Goal: Information Seeking & Learning: Learn about a topic

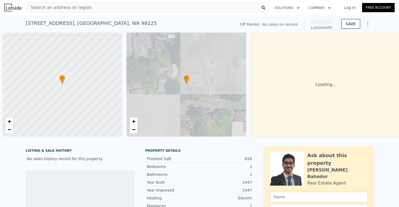
scroll to position [0, 2]
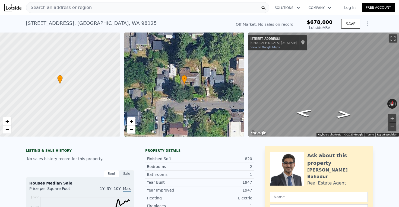
click at [123, 9] on div "Search an address or region" at bounding box center [147, 7] width 243 height 11
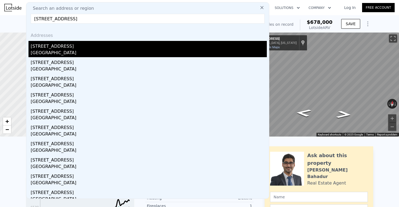
type input "[STREET_ADDRESS]"
click at [71, 52] on div "[GEOGRAPHIC_DATA]" at bounding box center [149, 54] width 236 height 8
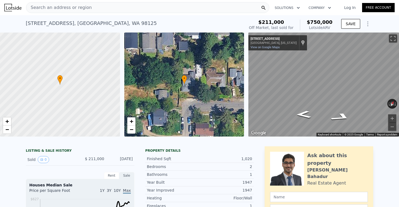
click at [184, 6] on div "Search an address or region" at bounding box center [147, 7] width 243 height 11
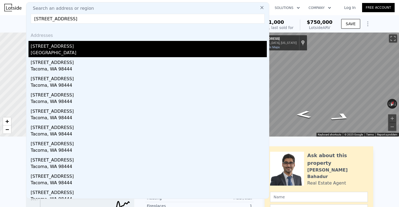
type input "[STREET_ADDRESS]"
click at [90, 44] on div "[STREET_ADDRESS]" at bounding box center [149, 45] width 236 height 9
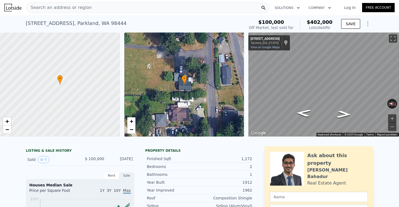
click at [133, 9] on div "Search an address or region" at bounding box center [147, 7] width 243 height 11
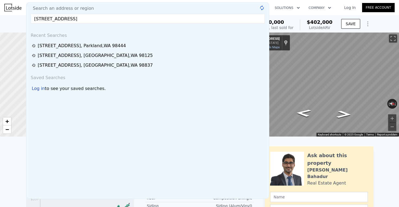
click at [125, 20] on input "[STREET_ADDRESS]" at bounding box center [148, 19] width 234 height 10
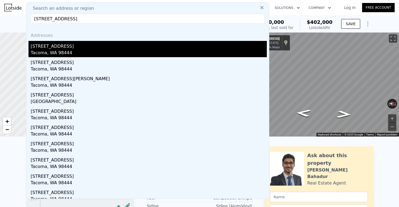
type input "[STREET_ADDRESS]"
click at [80, 54] on div "Tacoma, WA 98444" at bounding box center [149, 54] width 236 height 8
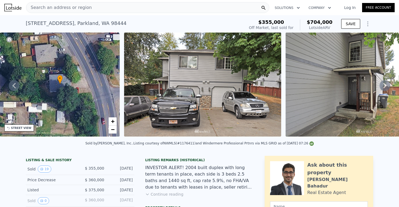
click at [112, 10] on div "Search an address or region" at bounding box center [147, 7] width 243 height 11
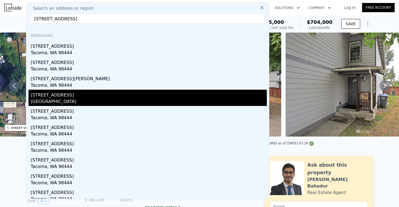
type input "[STREET_ADDRESS]"
click at [66, 103] on div "[GEOGRAPHIC_DATA]" at bounding box center [149, 103] width 236 height 8
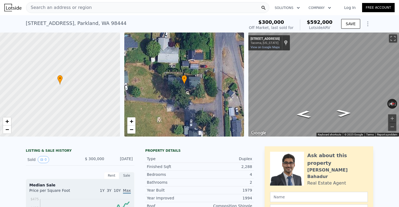
click at [121, 5] on div "Search an address or region" at bounding box center [147, 7] width 243 height 11
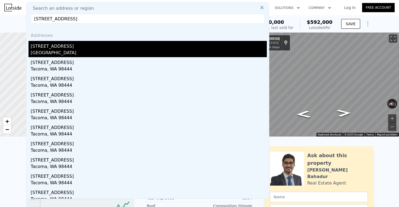
type input "[STREET_ADDRESS]"
click at [83, 46] on div "[STREET_ADDRESS]" at bounding box center [149, 45] width 236 height 9
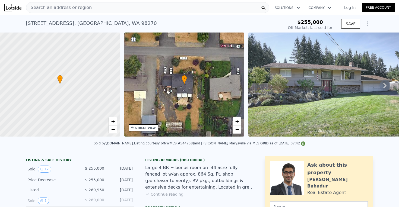
click at [126, 5] on div "Search an address or region" at bounding box center [147, 7] width 243 height 11
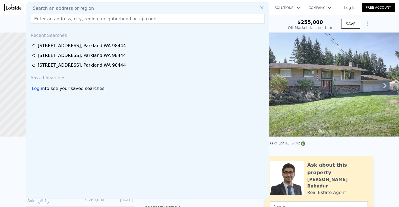
type input "$ 800,000"
type input "$ 464,875"
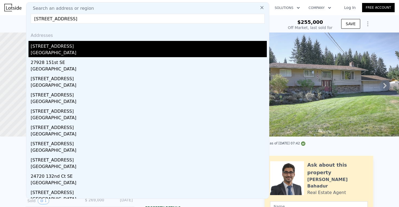
type input "27928 132nd Ct SE, Kent, WA 98042"
click at [105, 54] on div "Kent, WA 98042" at bounding box center [149, 54] width 236 height 8
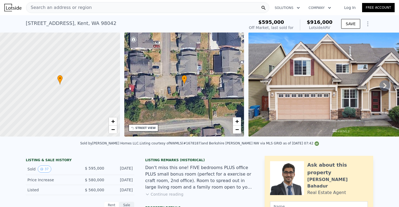
click at [154, 9] on div "Search an address or region" at bounding box center [147, 7] width 243 height 11
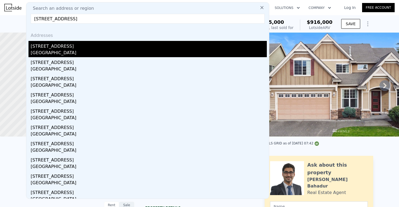
type input "10402 SE 211th St, Kent, WA 98031"
click at [115, 54] on div "Kent, WA 98031" at bounding box center [149, 54] width 236 height 8
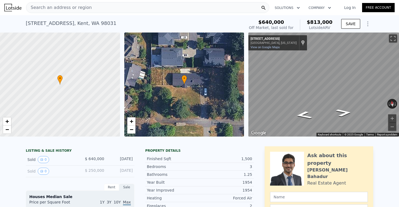
click at [184, 5] on div "Search an address or region" at bounding box center [147, 7] width 243 height 11
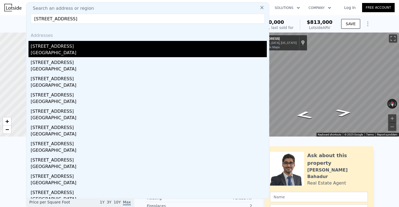
type input "18370 160th Pl SE Renton, WA 98058"
click at [124, 49] on div "18370 160th Pl SE" at bounding box center [149, 45] width 236 height 9
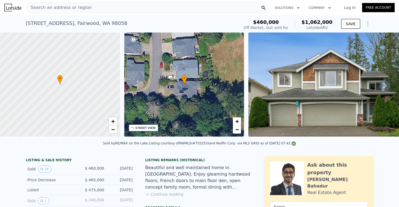
click at [152, 8] on div "Search an address or region" at bounding box center [147, 7] width 243 height 11
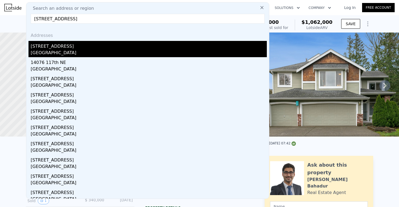
type input "14076 117th Ave NE, Kirkland, WA 98034"
click at [92, 55] on div "Kirkland, WA 98034" at bounding box center [149, 54] width 236 height 8
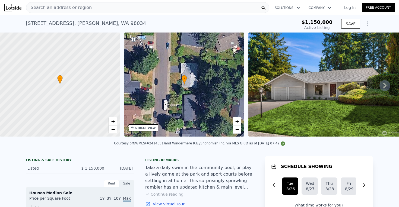
click at [199, 7] on div "Search an address or region" at bounding box center [147, 7] width 243 height 11
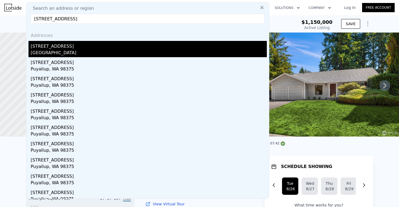
type input "9403 173rd Street Ct E, Puyallup, WA 98375"
click at [93, 45] on div "9403 173rd Street Ct E" at bounding box center [149, 45] width 236 height 9
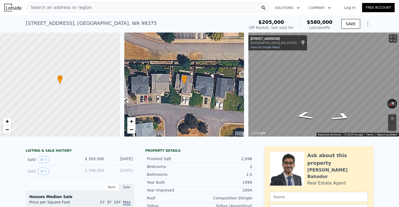
click at [81, 9] on span "Search an address or region" at bounding box center [58, 7] width 65 height 7
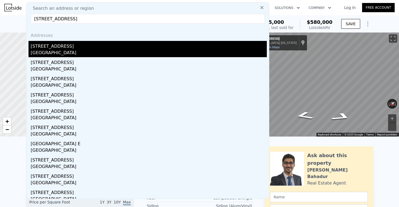
type input "1210 199th Street Ct E Spanaway, WA 98387"
click at [70, 51] on div "Spanaway, WA 98387" at bounding box center [149, 54] width 236 height 8
